Goal: Check status

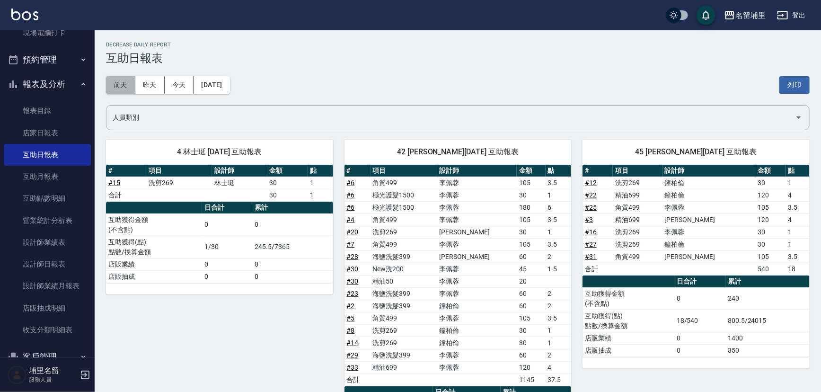
click at [127, 88] on button "前天" at bounding box center [120, 85] width 29 height 18
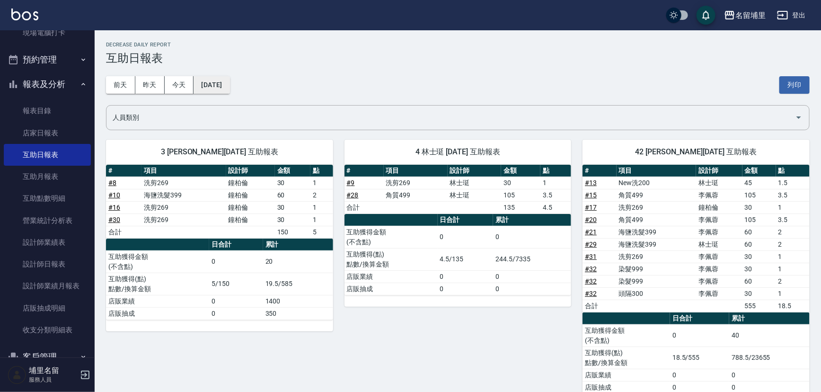
click at [221, 89] on button "[DATE]" at bounding box center [212, 85] width 36 height 18
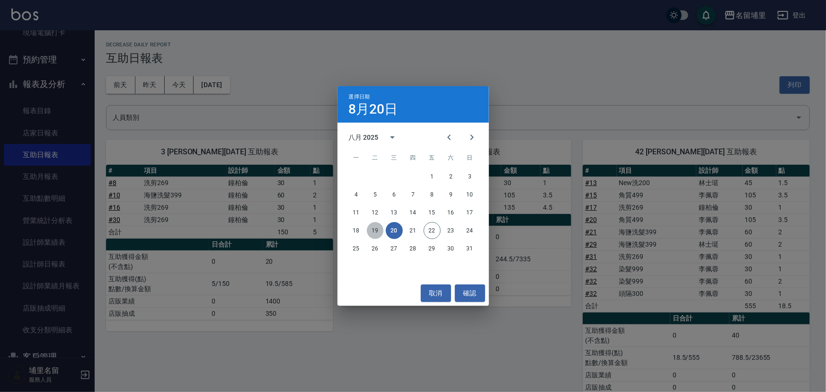
click at [379, 231] on button "19" at bounding box center [375, 230] width 17 height 17
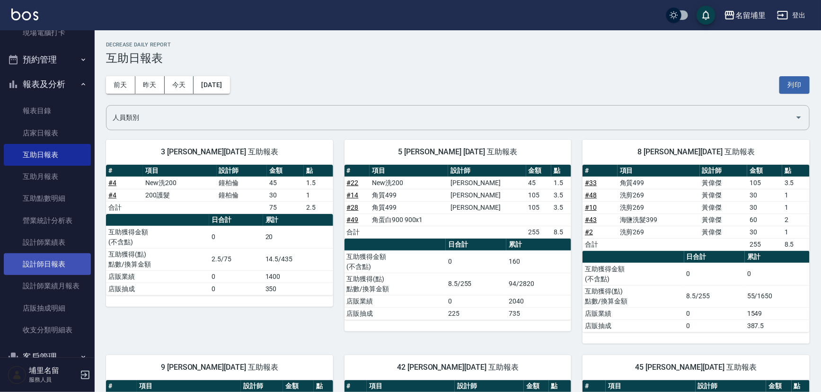
click at [42, 260] on link "設計師日報表" at bounding box center [47, 264] width 87 height 22
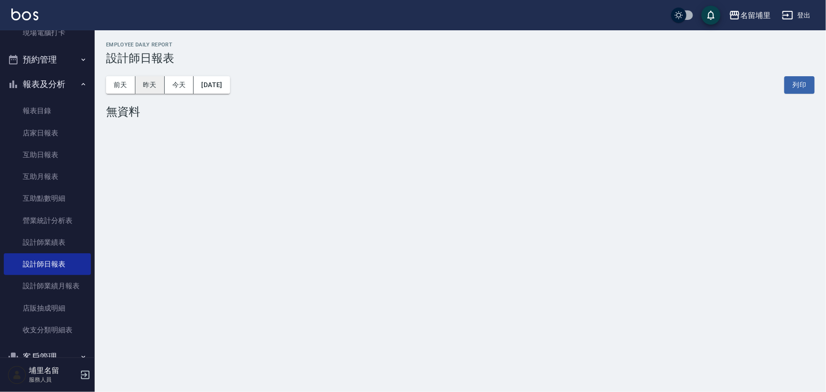
click at [157, 86] on button "昨天" at bounding box center [149, 85] width 29 height 18
